Goal: Task Accomplishment & Management: Use online tool/utility

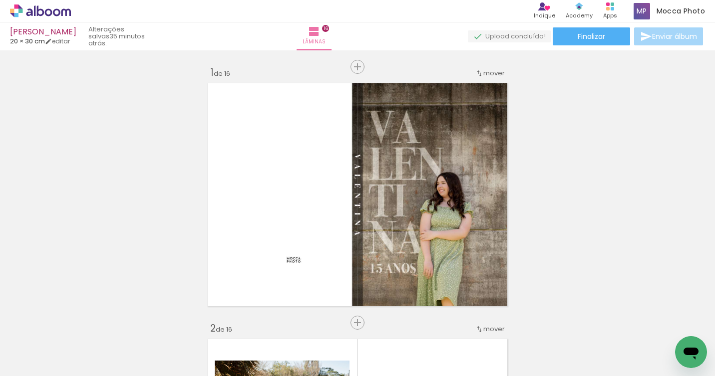
scroll to position [2270, 0]
